Goal: Transaction & Acquisition: Purchase product/service

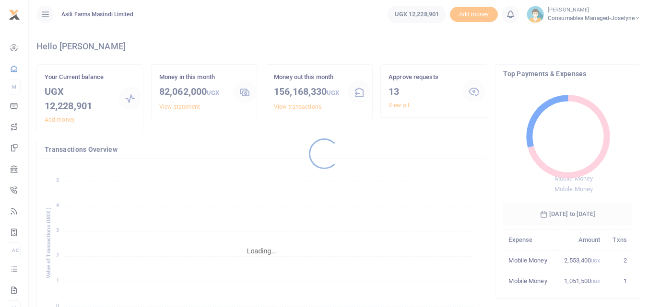
scroll to position [128, 122]
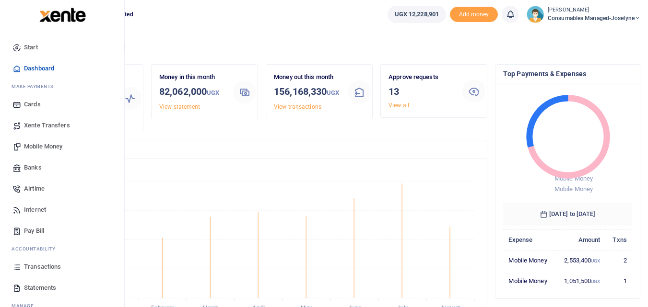
click at [19, 269] on icon at bounding box center [16, 267] width 9 height 9
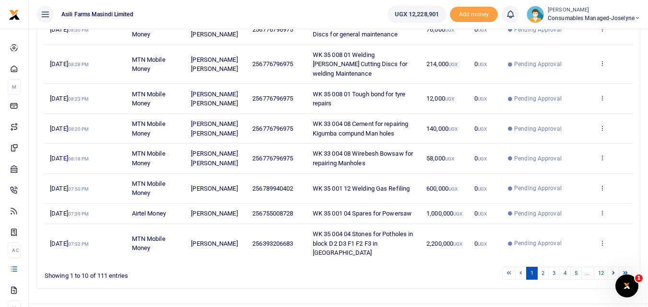
scroll to position [224, 0]
click at [543, 267] on link "2" at bounding box center [543, 273] width 12 height 13
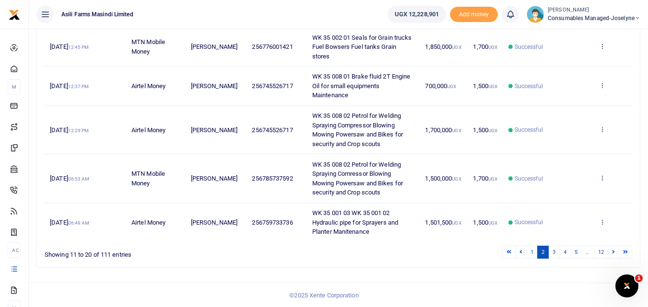
scroll to position [311, 0]
click at [533, 252] on link "1" at bounding box center [532, 251] width 12 height 13
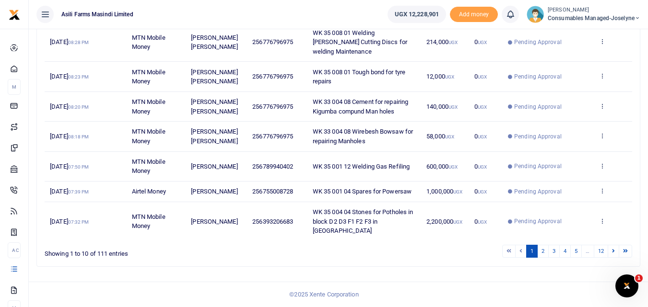
scroll to position [227, 0]
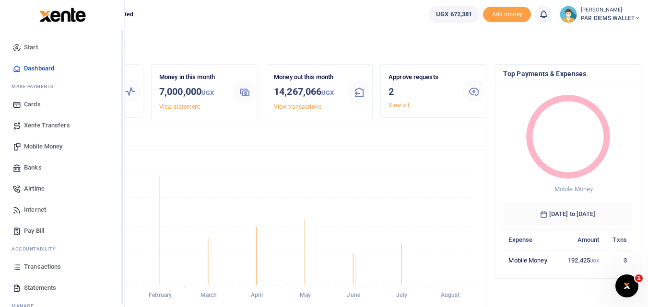
click at [12, 269] on icon at bounding box center [16, 267] width 9 height 9
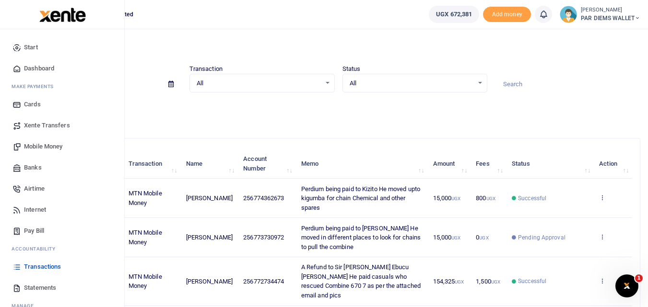
click at [44, 142] on span "Mobile Money" at bounding box center [43, 147] width 38 height 10
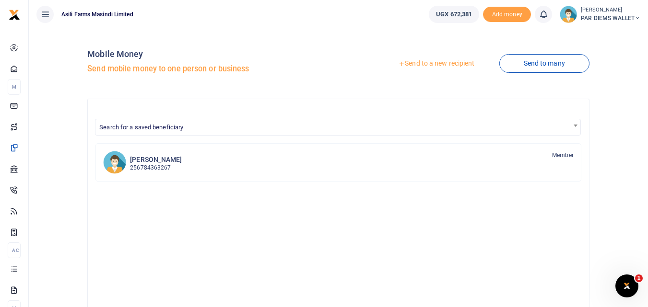
click at [430, 60] on link "Send to a new recipient" at bounding box center [436, 63] width 125 height 17
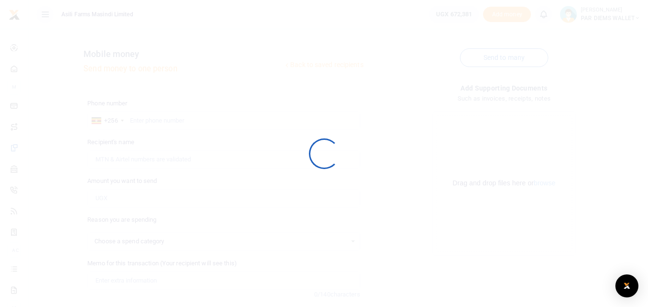
select select
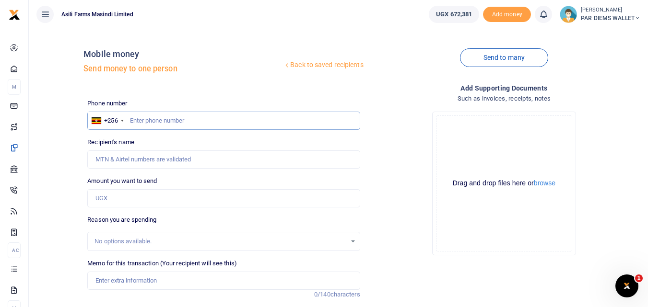
click at [157, 113] on input "text" at bounding box center [223, 121] width 272 height 18
click at [146, 119] on input "text" at bounding box center [223, 121] width 272 height 18
type input "770661499"
type input "[PERSON_NAME]"
type input "770661499"
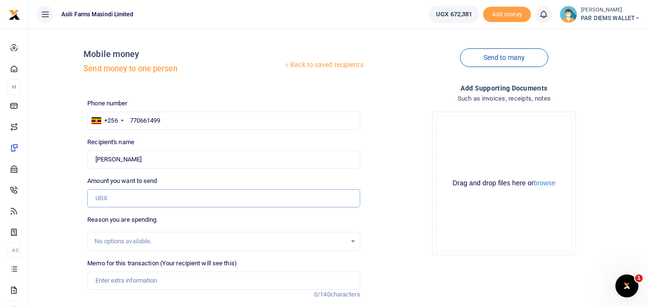
click at [121, 204] on input "Amount you want to send" at bounding box center [223, 198] width 272 height 18
click at [135, 202] on input "Planting Bonus being paid to Kizito Collins undre" at bounding box center [223, 198] width 272 height 18
click at [139, 201] on input "NaNf Maize" at bounding box center [223, 198] width 272 height 18
type input "N"
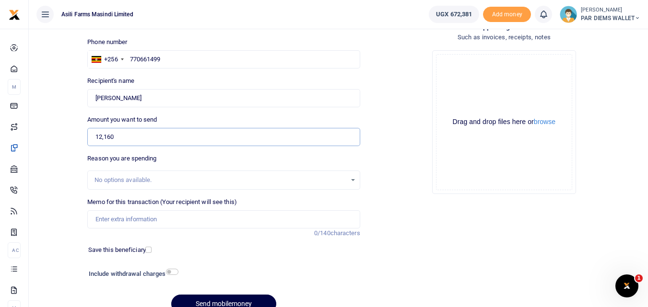
scroll to position [62, 0]
type input "12,160"
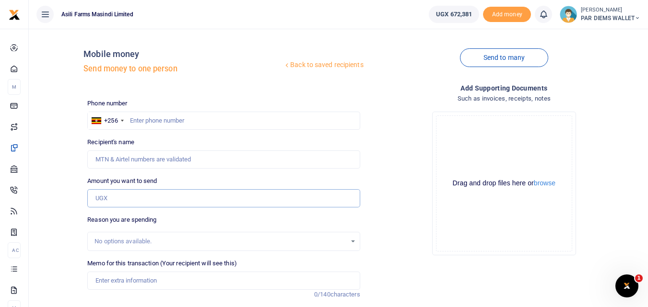
click at [133, 203] on input "Amount you want to send" at bounding box center [223, 198] width 272 height 18
type input "12,160"
click at [119, 281] on input "Memo for this transaction (Your recipient will see this)" at bounding box center [223, 281] width 272 height 18
click at [137, 281] on input "Planting Bonus being paid to Kizito Collins under batch 3" at bounding box center [223, 281] width 272 height 18
type input "Planting Bonus for Maize being paid to Kizito Collins under batch 3"
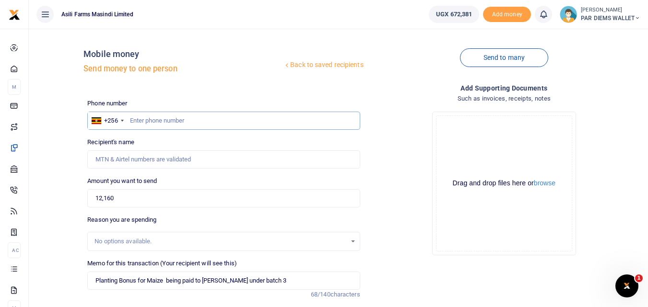
click at [158, 123] on input "text" at bounding box center [223, 121] width 272 height 18
type input "770661499"
type input "Collins Kizito"
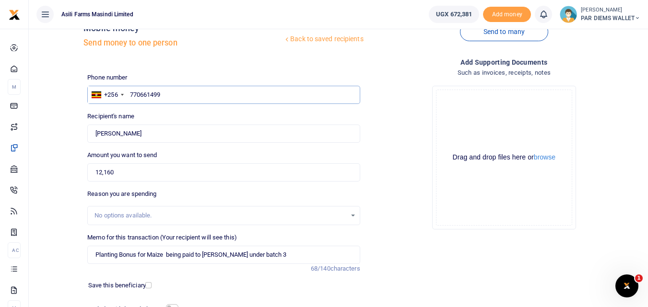
scroll to position [27, 0]
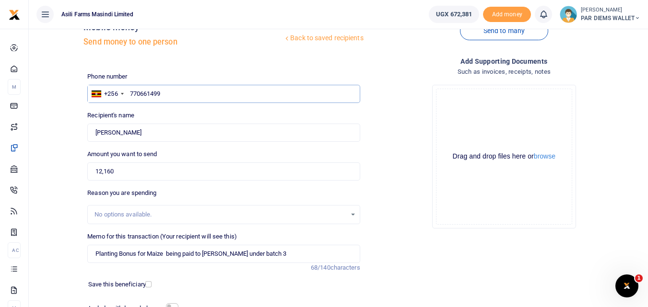
type input "770661499"
click at [486, 99] on div "Drag and drop files here or browse Powered by Uppy" at bounding box center [504, 157] width 136 height 136
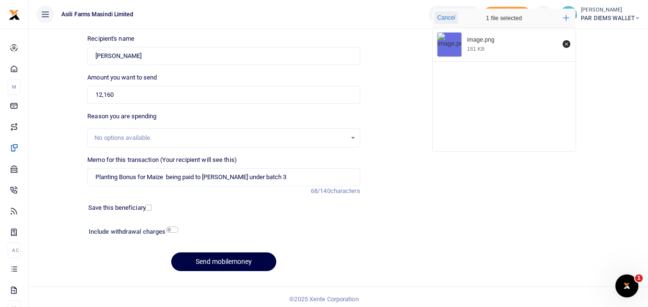
scroll to position [108, 0]
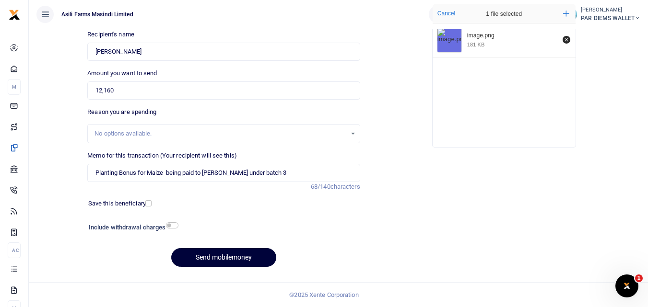
click at [230, 258] on button "Send mobilemoney" at bounding box center [223, 257] width 105 height 19
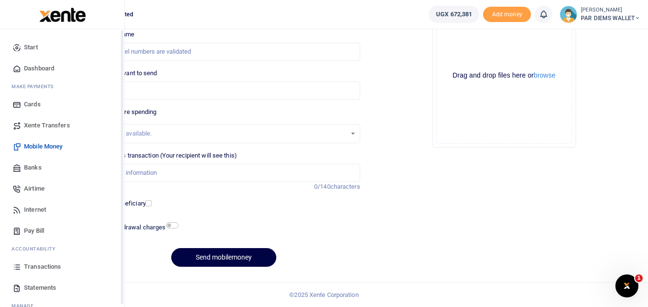
click at [19, 270] on icon at bounding box center [16, 267] width 9 height 9
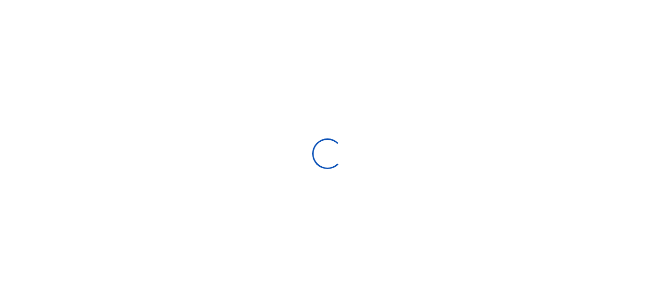
select select
type input "[DATE] - [DATE]"
